Goal: Task Accomplishment & Management: Use online tool/utility

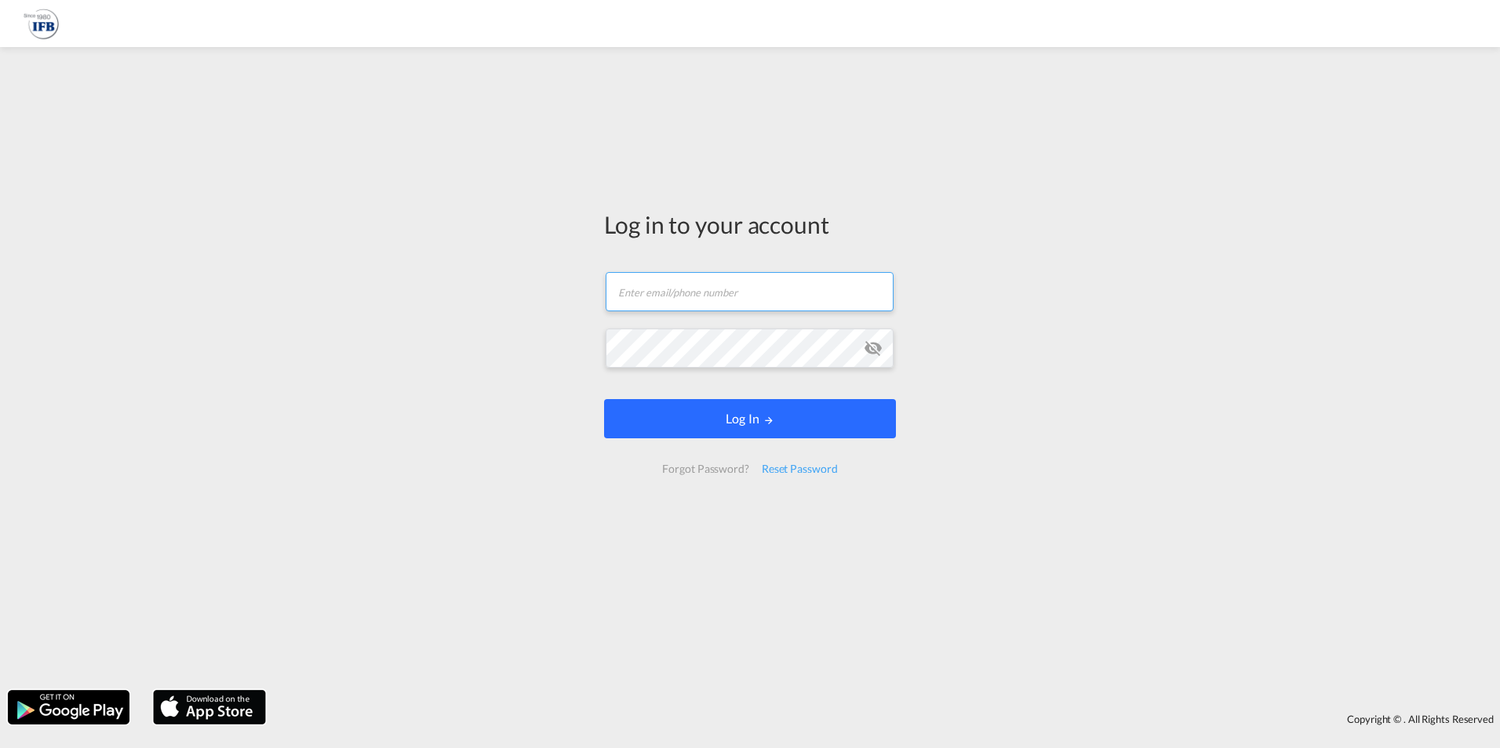
type input "[PERSON_NAME][EMAIL_ADDRESS][PERSON_NAME][DOMAIN_NAME]"
click at [668, 424] on button "Log In" at bounding box center [750, 418] width 292 height 39
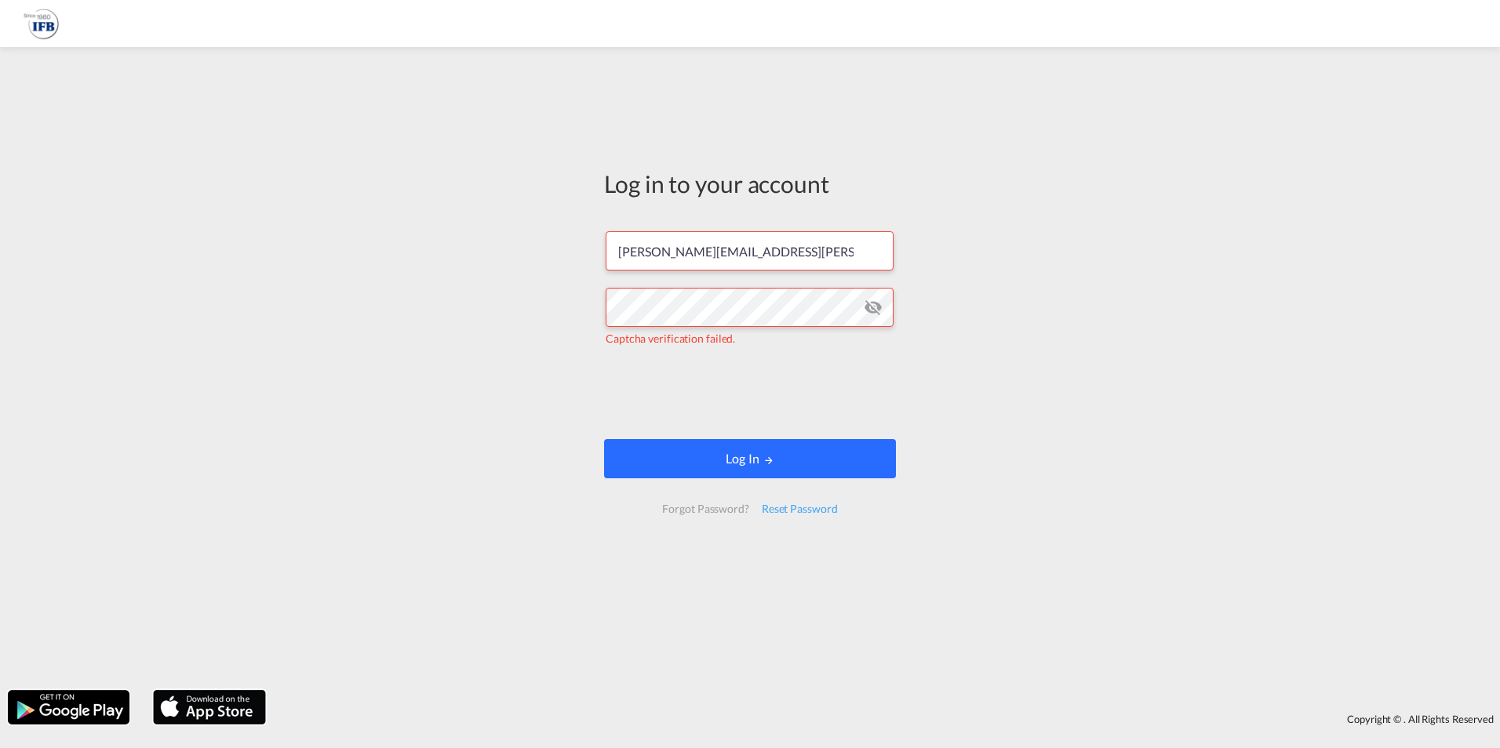
click at [705, 460] on button "Log In" at bounding box center [750, 458] width 292 height 39
